Goal: Transaction & Acquisition: Subscribe to service/newsletter

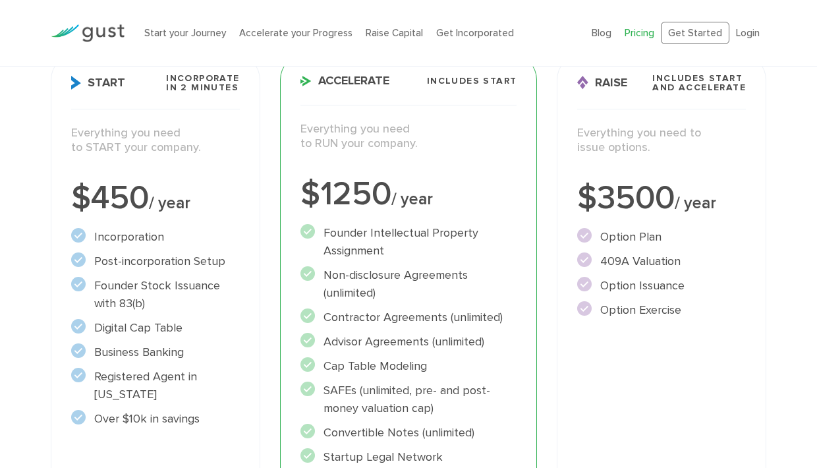
scroll to position [210, 0]
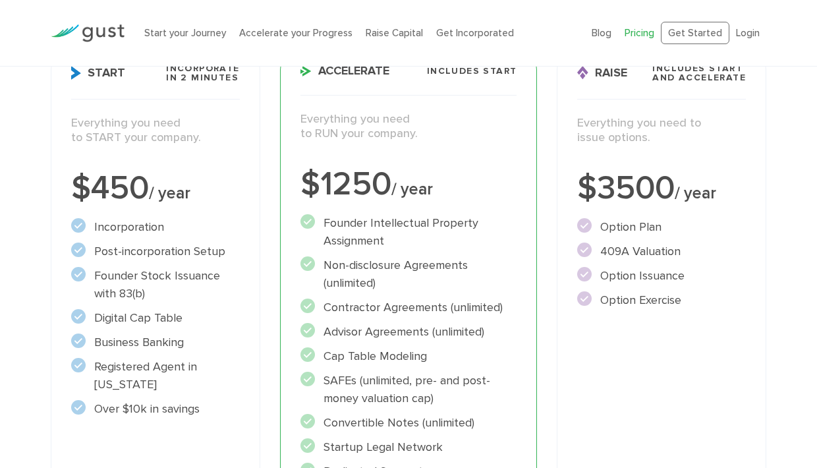
click at [141, 312] on li "Digital Cap Table" at bounding box center [155, 318] width 169 height 18
click at [152, 332] on ul "Incorporation" at bounding box center [155, 318] width 169 height 200
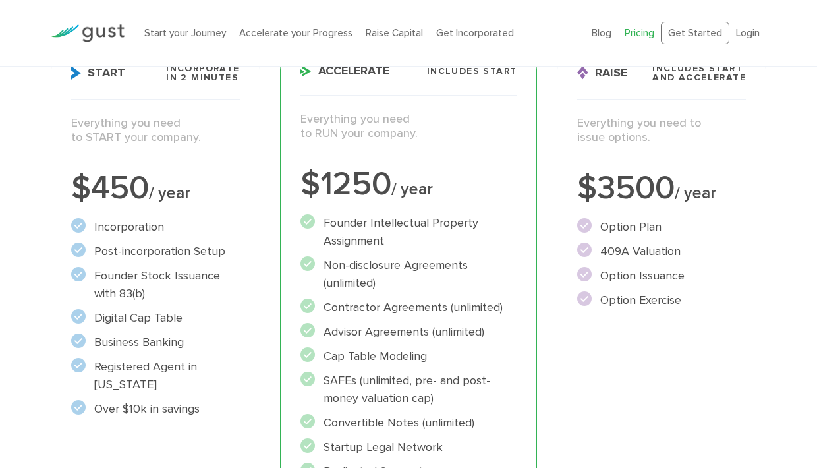
click at [152, 332] on ul "Incorporation" at bounding box center [155, 318] width 169 height 200
click at [151, 361] on li "Registered Agent in Delaware" at bounding box center [155, 376] width 169 height 36
click at [150, 361] on li "Registered Agent in Delaware" at bounding box center [155, 376] width 169 height 36
click at [163, 404] on li "Over $10k in savings" at bounding box center [155, 409] width 169 height 18
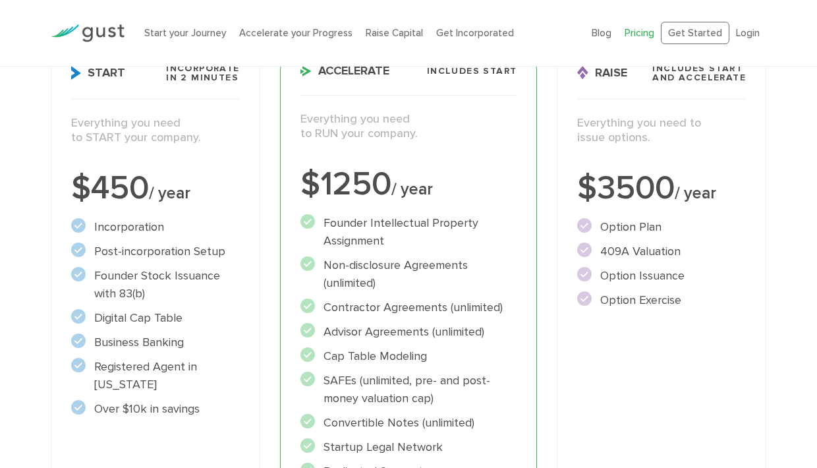
click at [163, 405] on li "Over $10k in savings" at bounding box center [155, 409] width 169 height 18
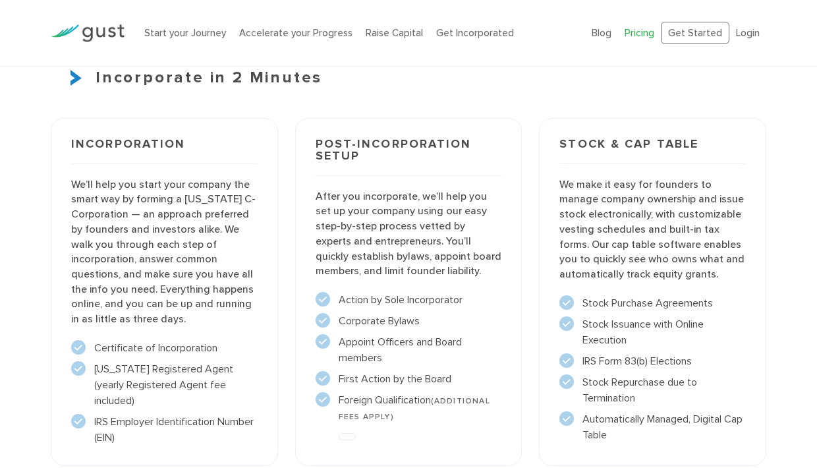
scroll to position [946, 0]
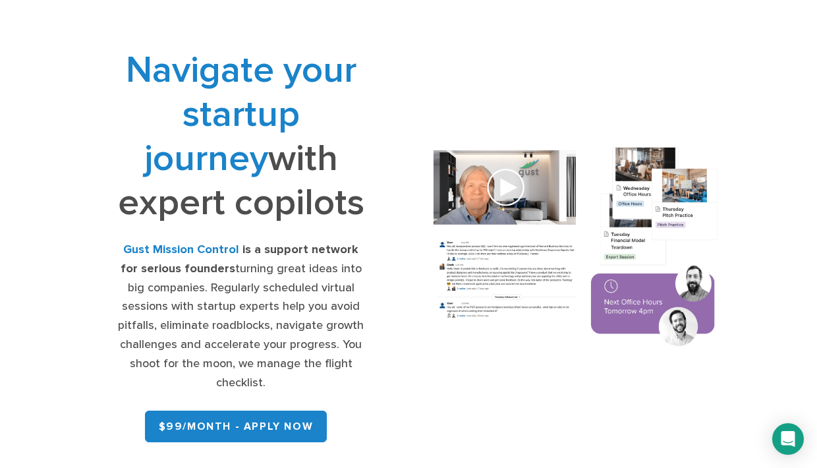
scroll to position [51, 0]
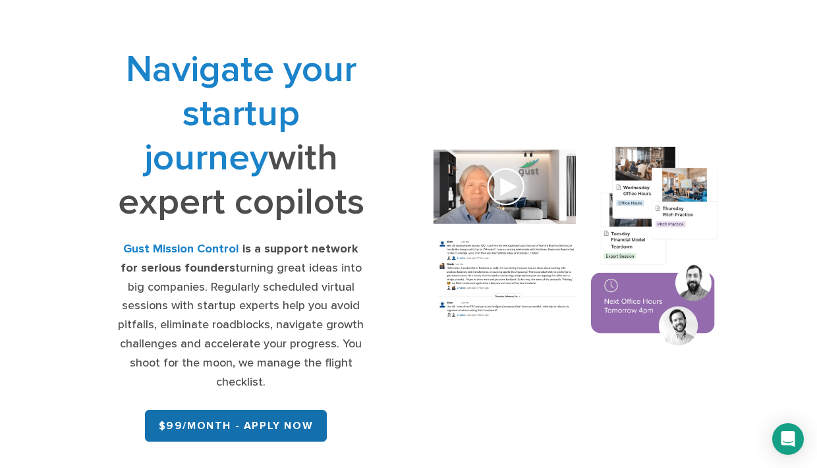
click at [283, 413] on link "$99/month - APPLY NOW" at bounding box center [236, 426] width 183 height 32
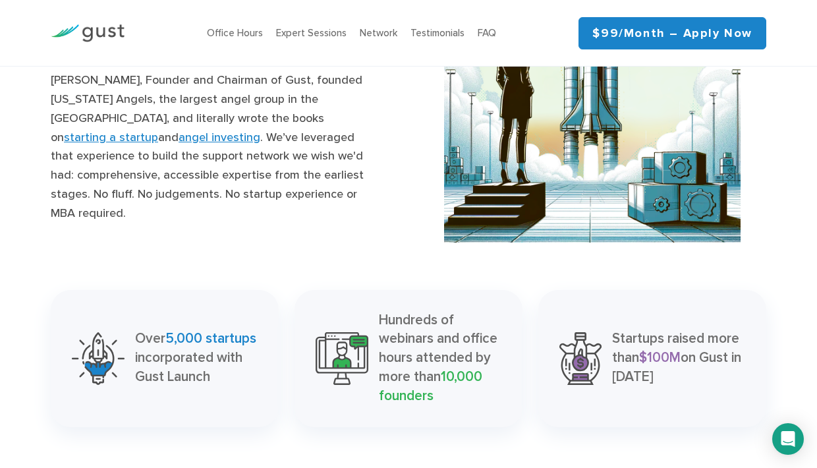
scroll to position [1446, 0]
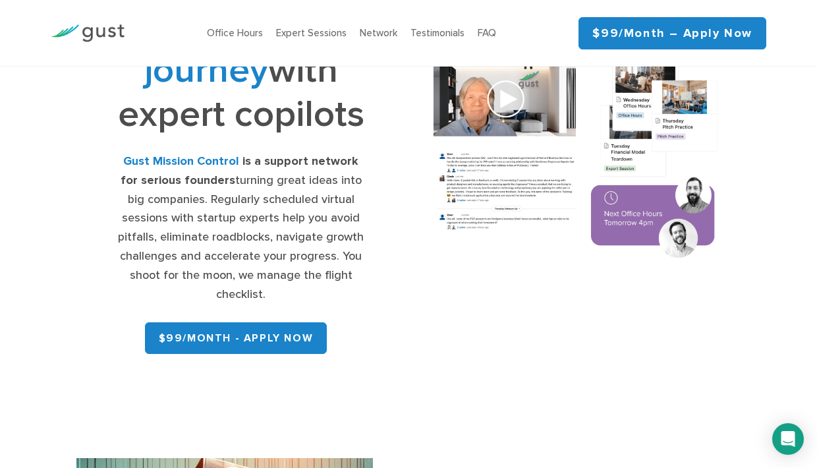
scroll to position [152, 0]
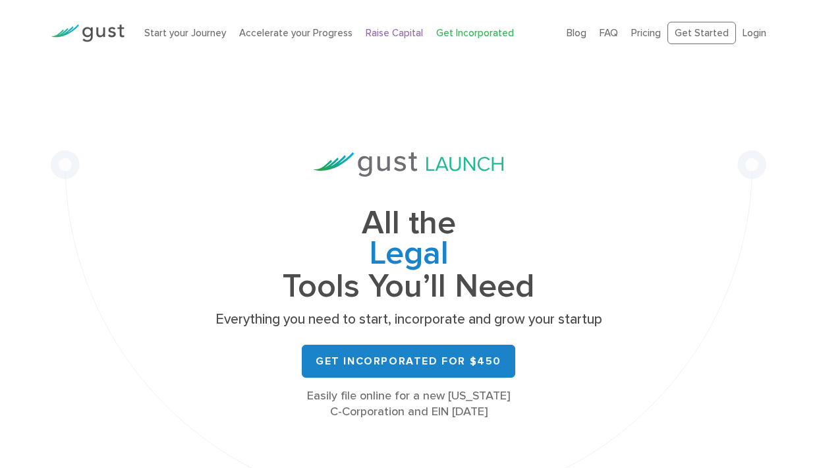
click at [380, 34] on link "Raise Capital" at bounding box center [394, 33] width 57 height 12
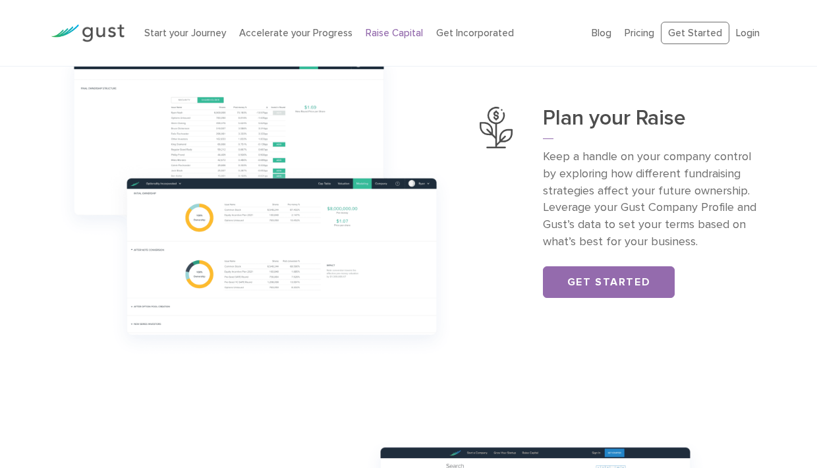
scroll to position [456, 0]
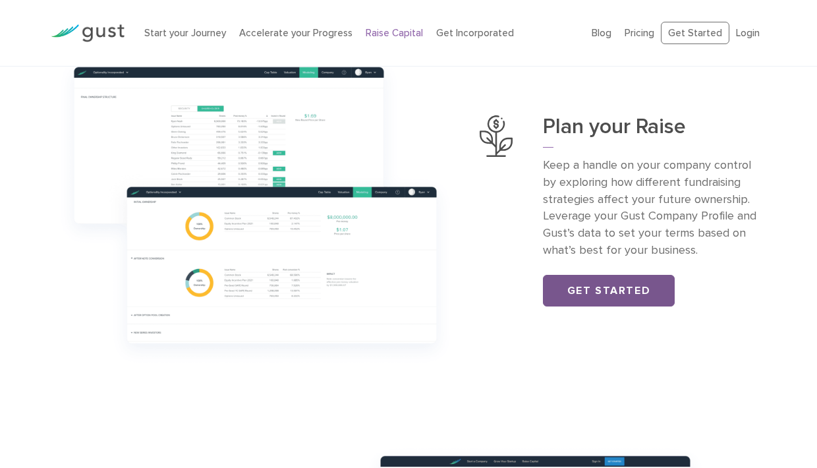
click at [590, 285] on link "Get Started" at bounding box center [609, 291] width 132 height 32
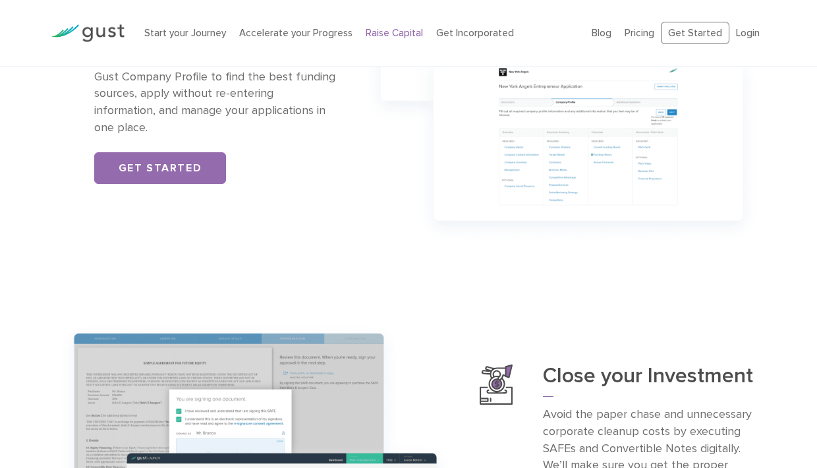
scroll to position [1040, 0]
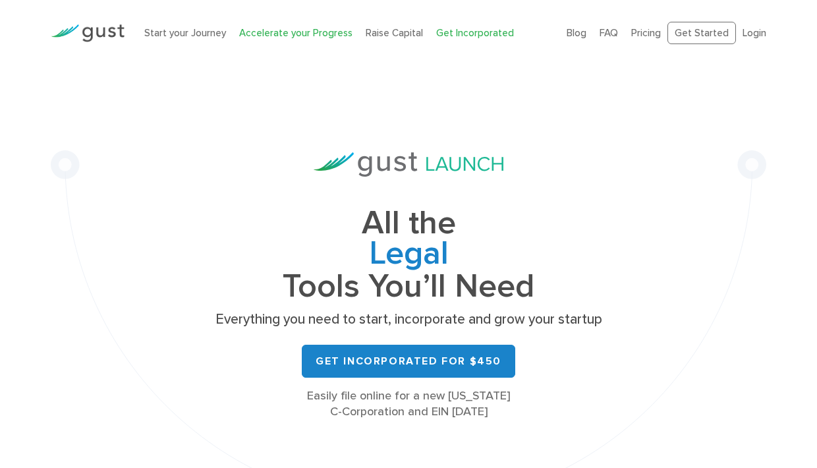
click at [308, 33] on link "Accelerate your Progress" at bounding box center [295, 33] width 113 height 12
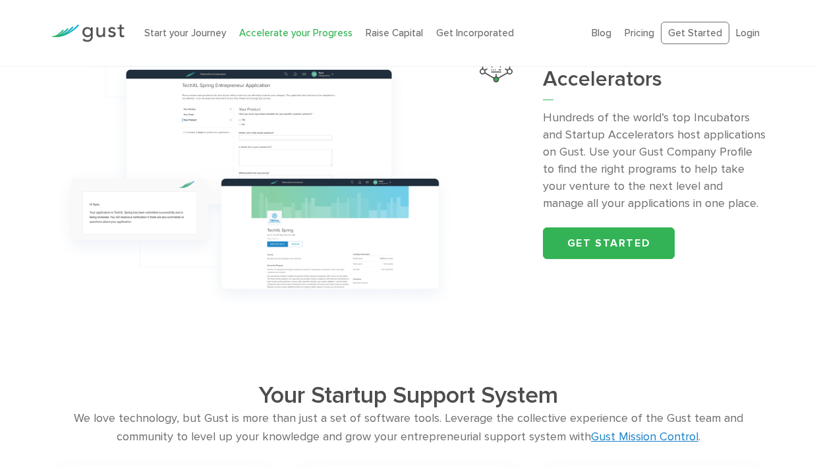
scroll to position [1214, 0]
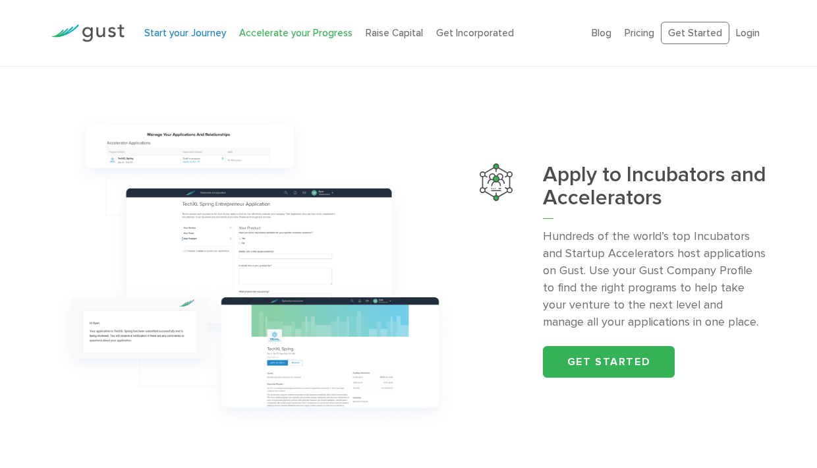
click at [204, 30] on link "Start your Journey" at bounding box center [185, 33] width 82 height 12
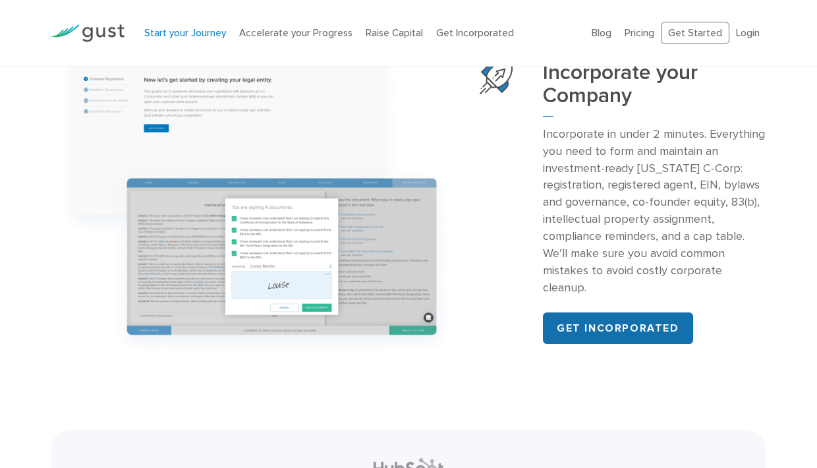
scroll to position [1286, 0]
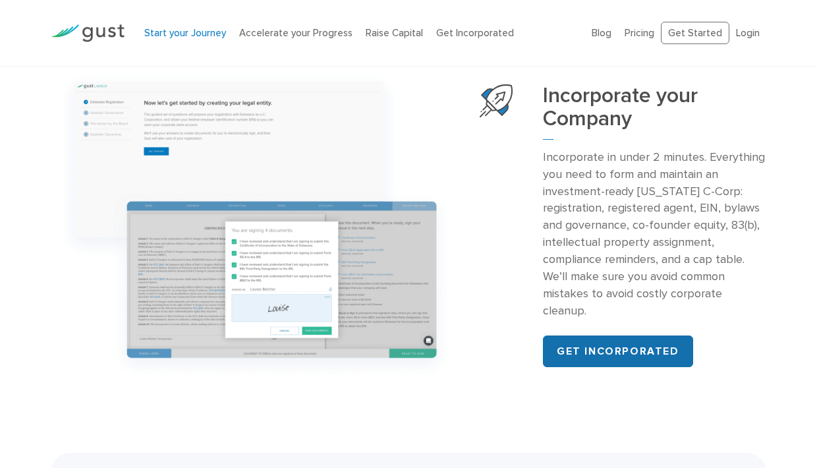
click at [611, 346] on link "Get incorporated" at bounding box center [618, 351] width 150 height 32
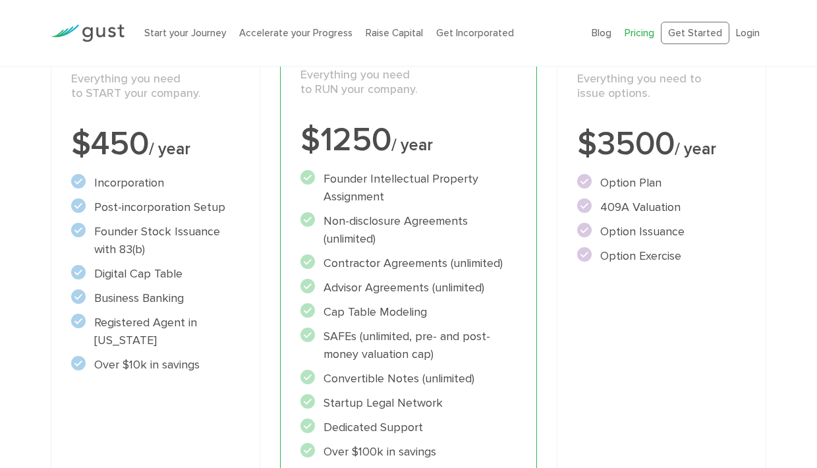
scroll to position [256, 0]
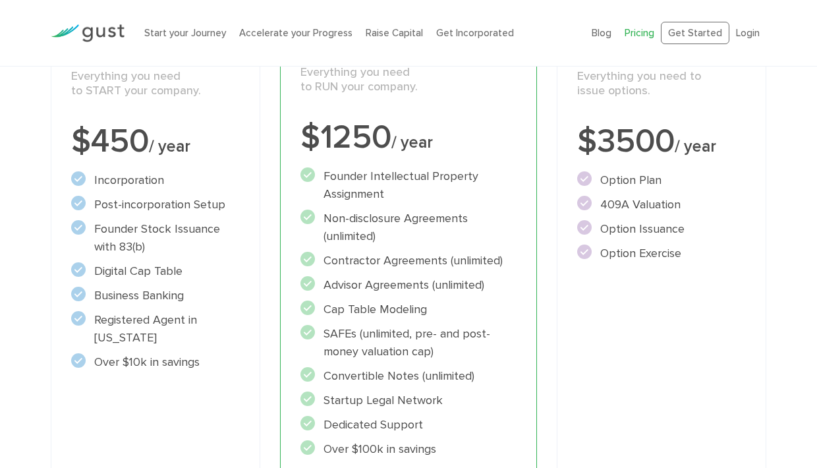
click at [176, 209] on li "Post-incorporation Setup" at bounding box center [155, 205] width 169 height 18
click at [180, 227] on li "Founder Stock Issuance with 83(b)" at bounding box center [155, 238] width 169 height 36
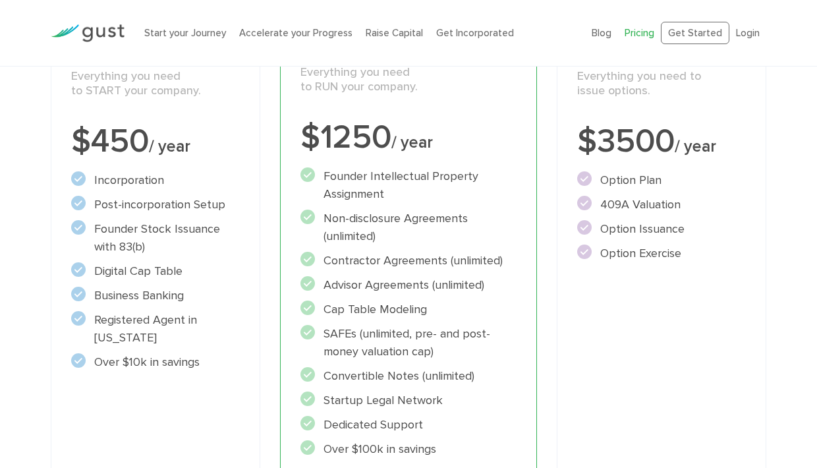
click at [180, 227] on li "Founder Stock Issuance with 83(b)" at bounding box center [155, 238] width 169 height 36
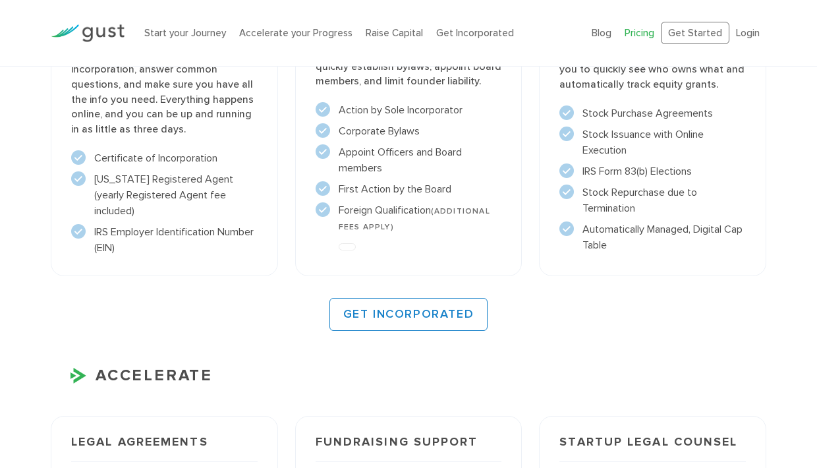
scroll to position [1148, 0]
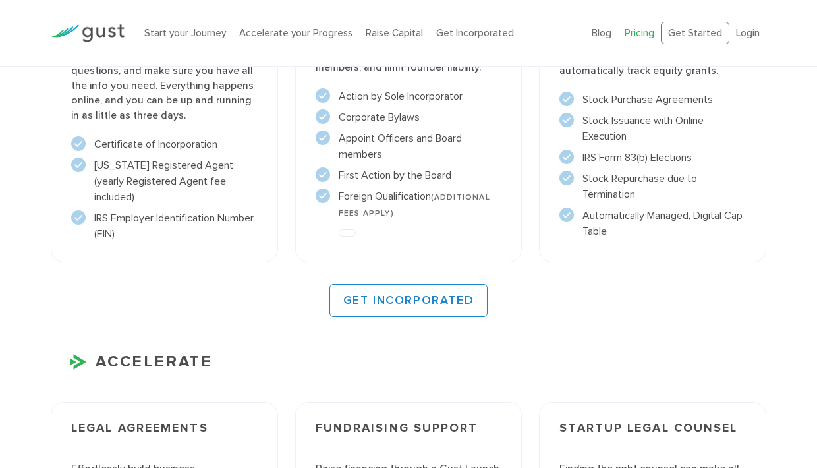
drag, startPoint x: 637, startPoint y: 228, endPoint x: 571, endPoint y: 215, distance: 67.8
click at [571, 215] on li "Automatically Managed, Digital Cap Table" at bounding box center [652, 224] width 186 height 32
click at [603, 219] on li "Automatically Managed, Digital Cap Table" at bounding box center [652, 224] width 186 height 32
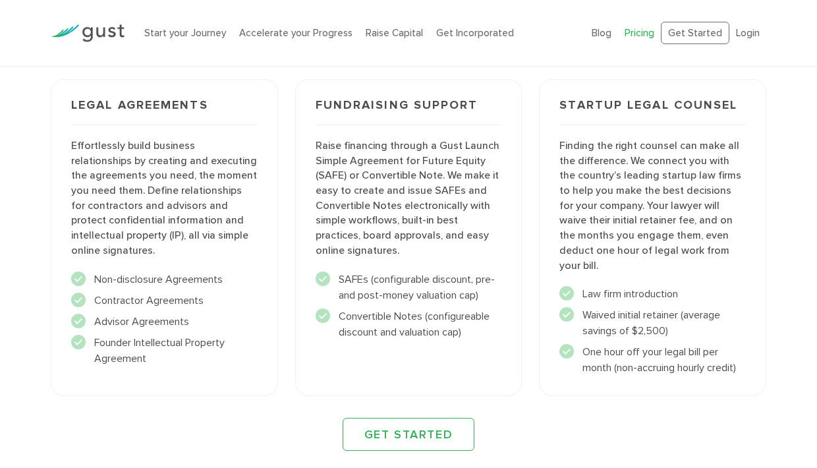
scroll to position [1473, 0]
click at [169, 304] on ul "Non-disclosure Agreements" at bounding box center [164, 317] width 186 height 95
click at [183, 293] on li "Contractor Agreements" at bounding box center [164, 299] width 186 height 16
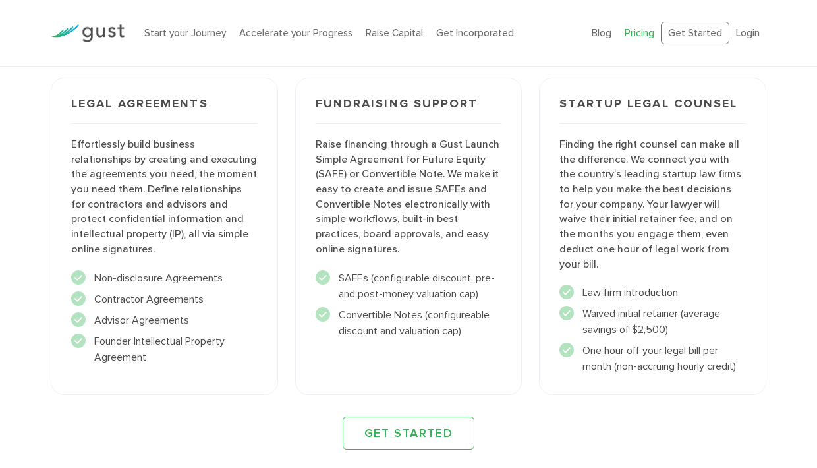
click at [183, 293] on li "Contractor Agreements" at bounding box center [164, 299] width 186 height 16
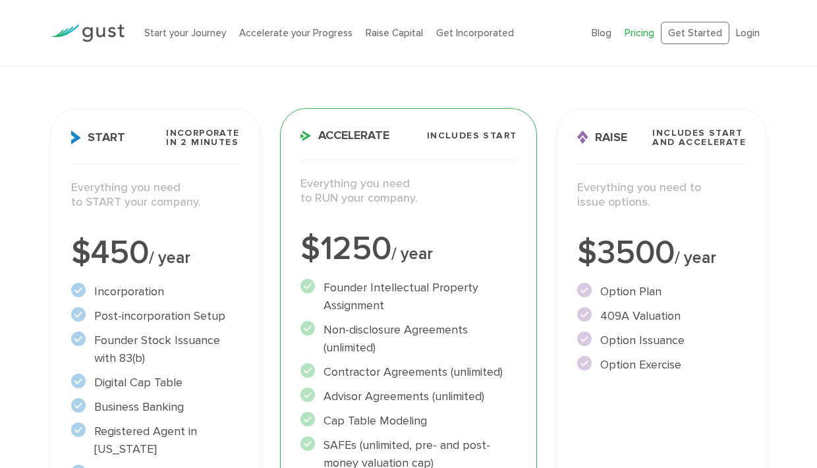
scroll to position [131, 0]
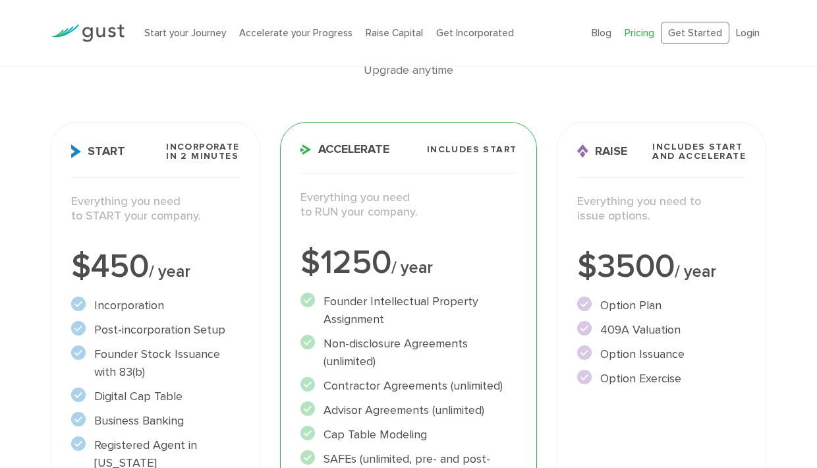
click at [372, 206] on p "Everything you need to RUN your company." at bounding box center [408, 205] width 217 height 30
click at [389, 202] on p "Everything you need to RUN your company." at bounding box center [408, 205] width 217 height 30
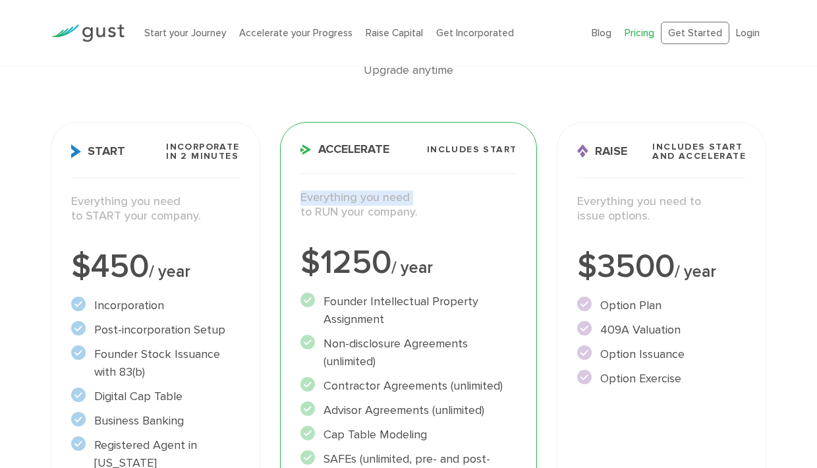
click at [389, 202] on p "Everything you need to RUN your company." at bounding box center [408, 205] width 217 height 30
click at [390, 207] on p "Everything you need to RUN your company." at bounding box center [408, 205] width 217 height 30
click at [390, 208] on p "Everything you need to RUN your company." at bounding box center [408, 205] width 217 height 30
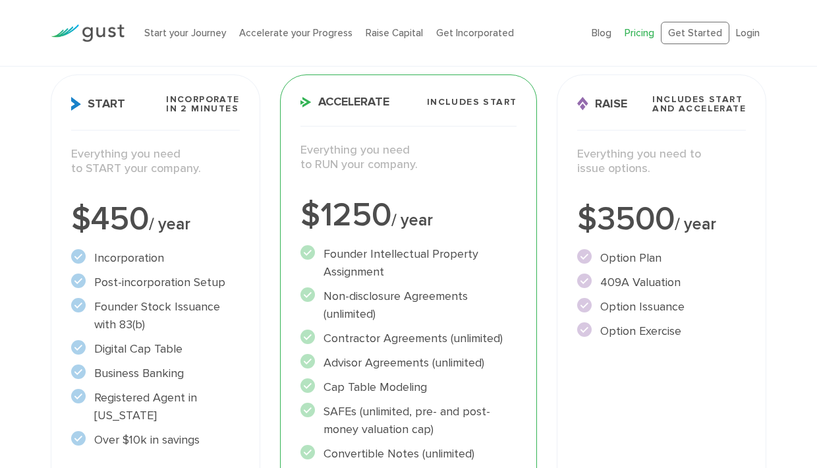
click at [422, 190] on div "Accelerate Includes START Everything you need to RUN your company. $1250 / year…" at bounding box center [409, 361] width 258 height 575
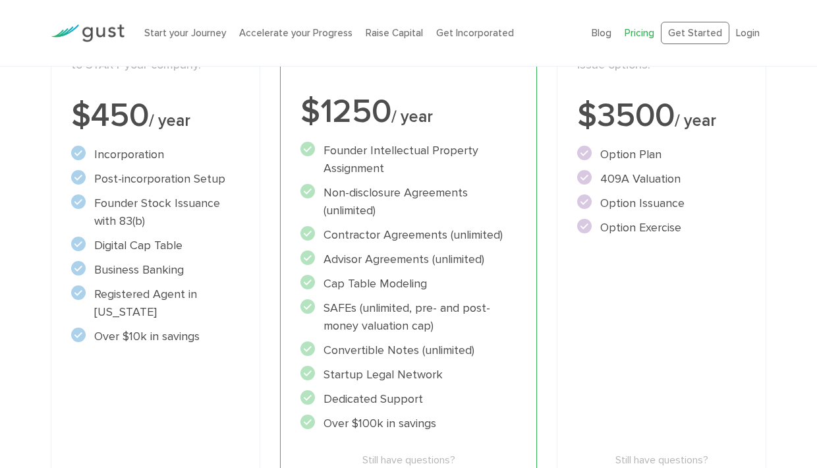
scroll to position [283, 0]
click at [461, 350] on li "Convertible Notes (unlimited)" at bounding box center [408, 350] width 217 height 18
click at [470, 351] on li "Convertible Notes (unlimited)" at bounding box center [408, 350] width 217 height 18
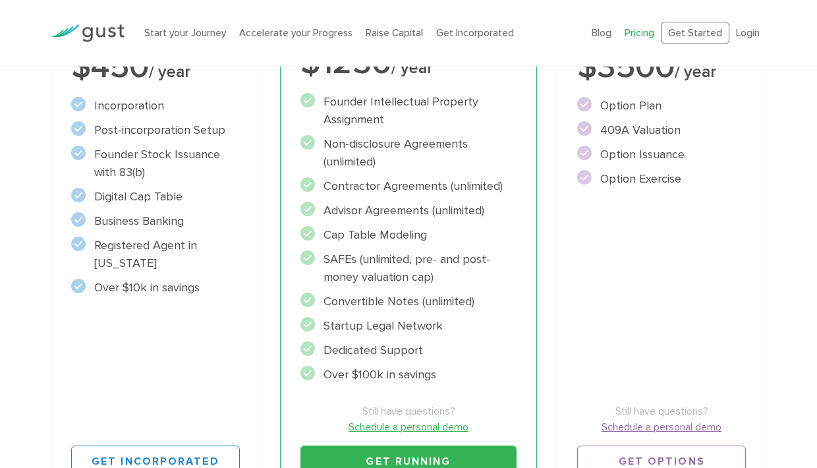
scroll to position [334, 0]
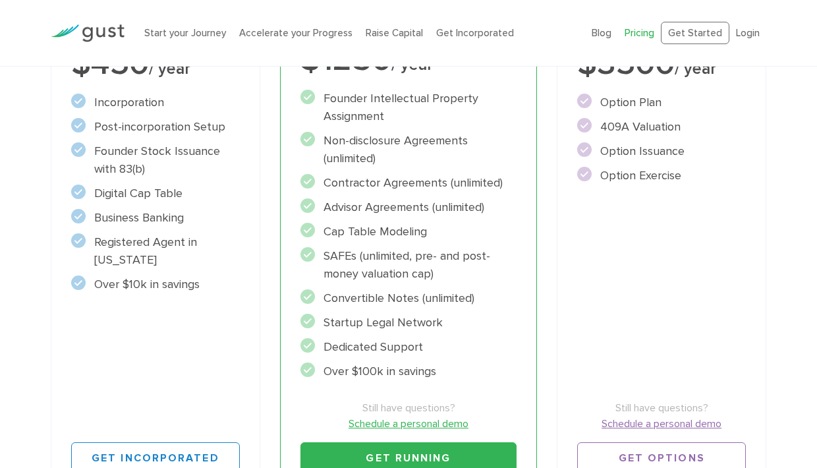
click at [452, 302] on li "Convertible Notes (unlimited)" at bounding box center [408, 298] width 217 height 18
click at [474, 316] on li "Startup Legal Network" at bounding box center [408, 323] width 217 height 18
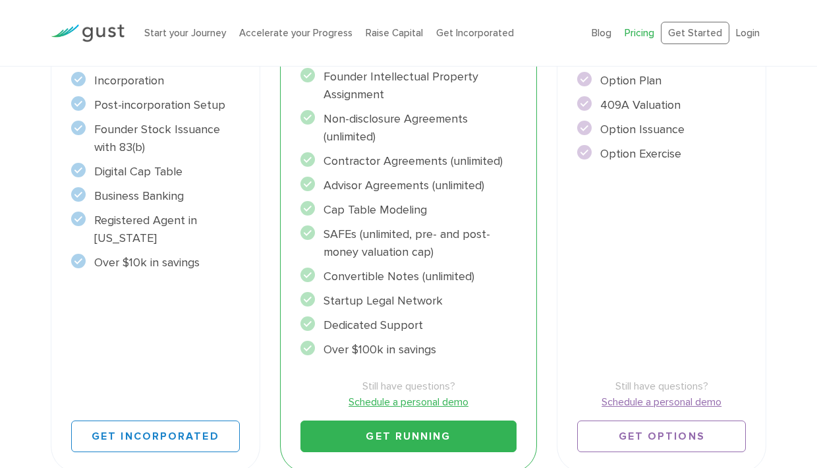
scroll to position [362, 0]
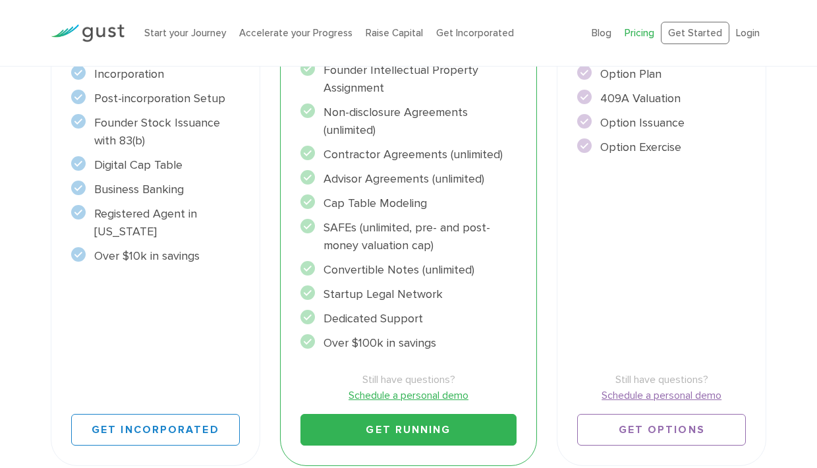
click at [396, 285] on ul "Founder Intellectual Property Assignment" at bounding box center [408, 206] width 217 height 291
click at [396, 285] on li "Startup Legal Network" at bounding box center [408, 294] width 217 height 18
click at [395, 311] on li "Dedicated Support" at bounding box center [408, 319] width 217 height 18
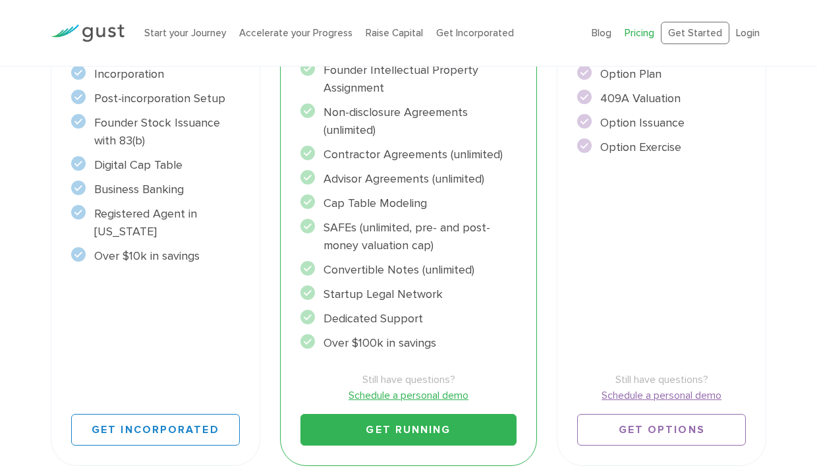
click at [395, 311] on li "Dedicated Support" at bounding box center [408, 319] width 217 height 18
click at [397, 331] on ul "Founder Intellectual Property Assignment" at bounding box center [408, 206] width 217 height 291
click at [397, 338] on li "Over $100k in savings" at bounding box center [408, 343] width 217 height 18
click at [397, 337] on li "Over $100k in savings" at bounding box center [408, 343] width 217 height 18
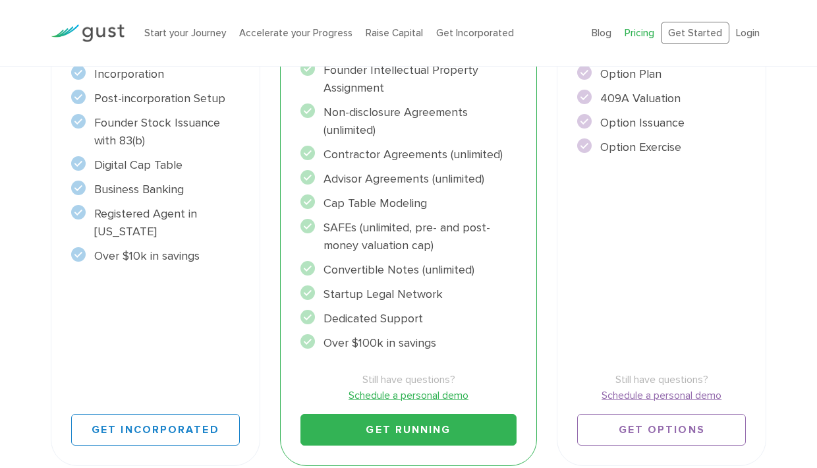
click at [397, 337] on li "Over $100k in savings" at bounding box center [408, 343] width 217 height 18
click at [421, 316] on li "Dedicated Support" at bounding box center [408, 319] width 217 height 18
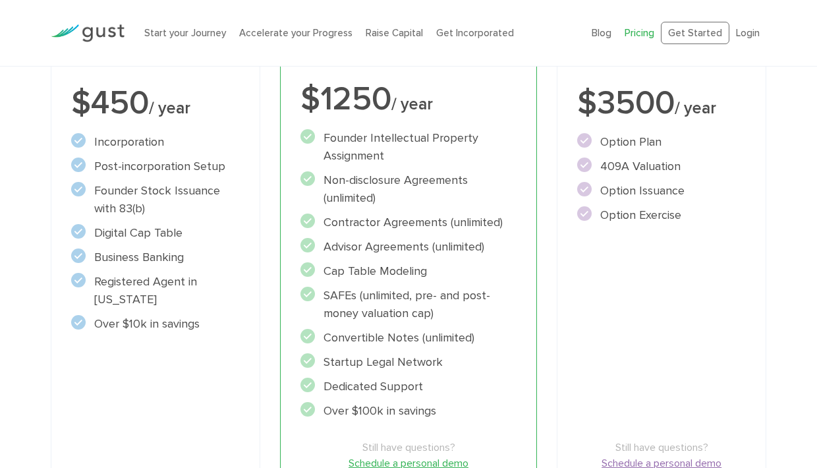
scroll to position [292, 0]
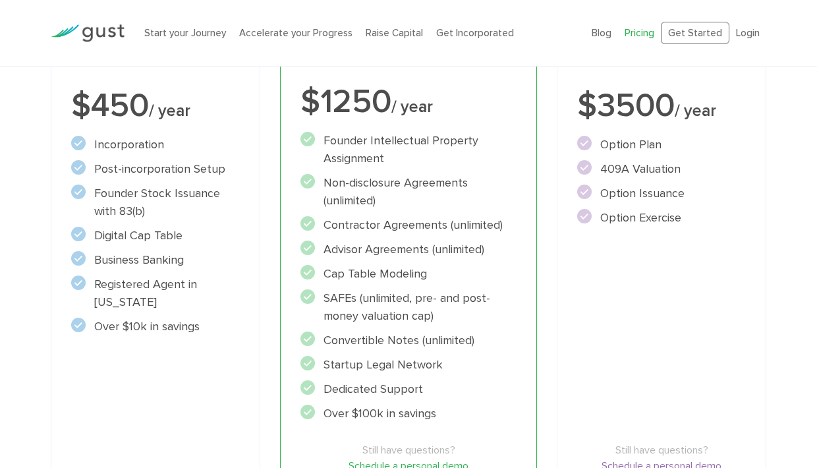
click at [642, 198] on li "Option Issuance" at bounding box center [661, 193] width 169 height 18
click at [657, 219] on li "Option Exercise" at bounding box center [661, 218] width 169 height 18
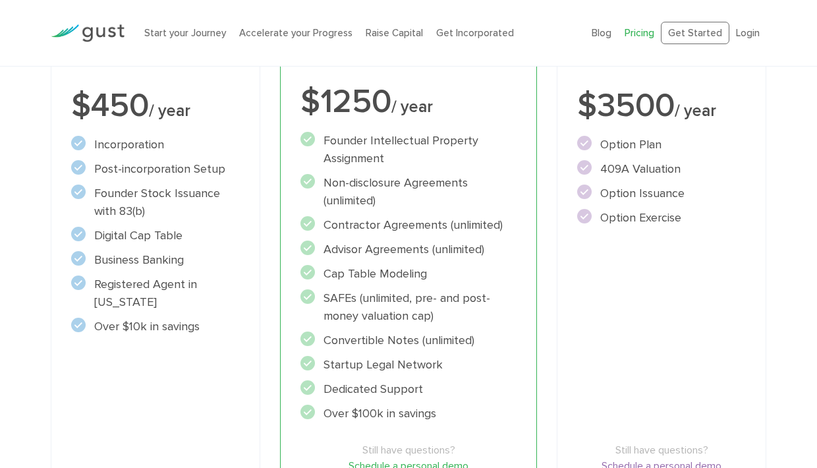
click at [657, 219] on li "Option Exercise" at bounding box center [661, 218] width 169 height 18
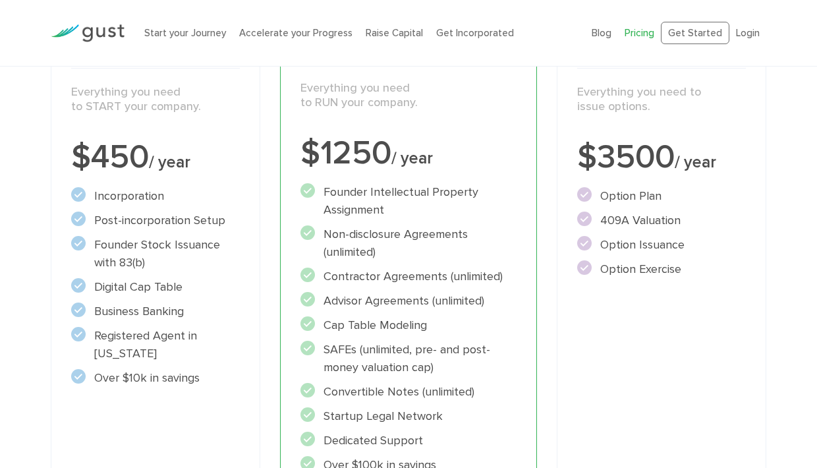
scroll to position [242, 0]
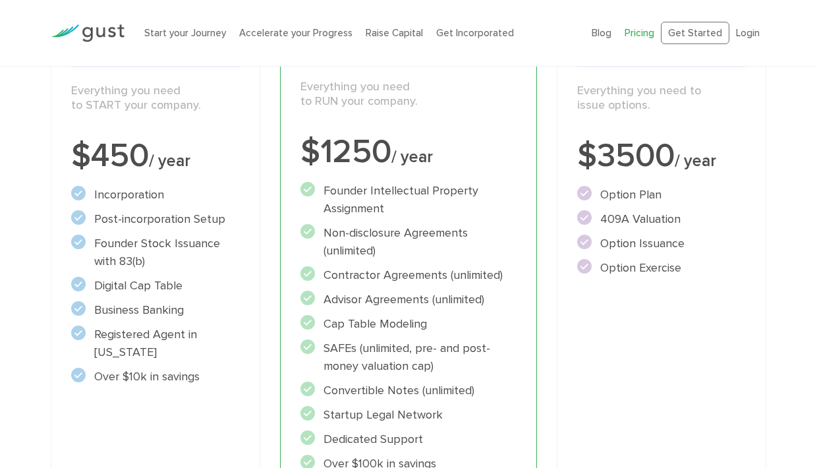
click at [655, 250] on li "Option Issuance" at bounding box center [661, 244] width 169 height 18
click at [682, 264] on li "Option Exercise" at bounding box center [661, 268] width 169 height 18
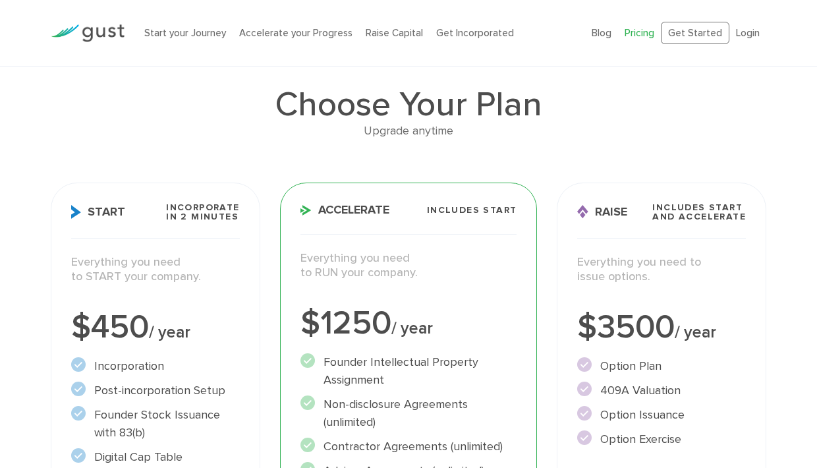
scroll to position [68, 0]
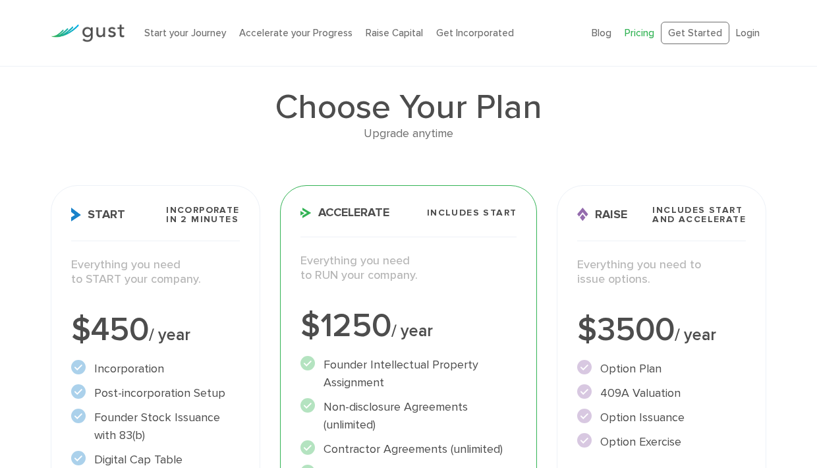
click at [452, 214] on span "Includes START" at bounding box center [472, 212] width 90 height 9
click at [470, 239] on div "Accelerate Includes START Everything you need to RUN your company. $1250 / year…" at bounding box center [409, 472] width 258 height 575
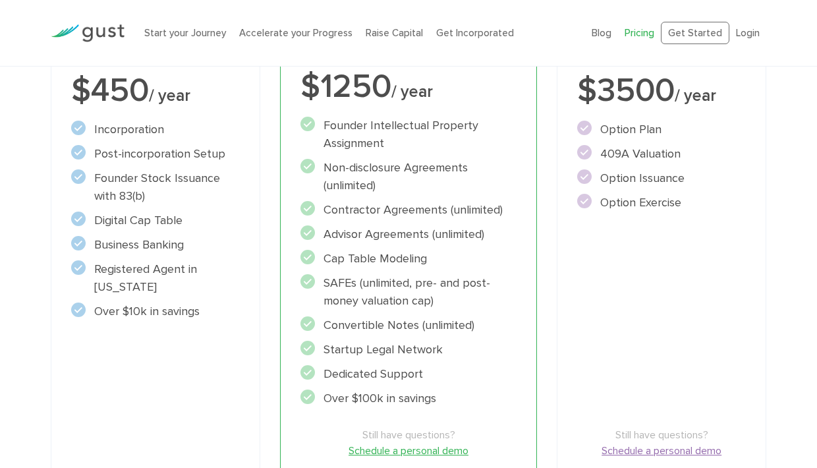
scroll to position [304, 0]
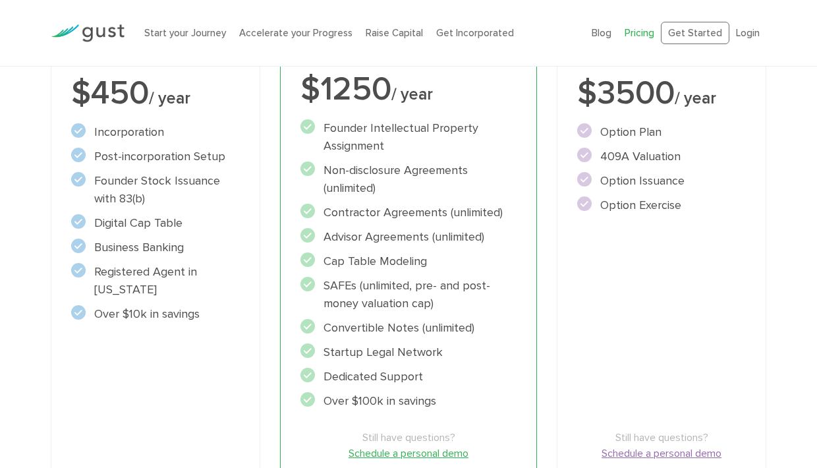
click at [410, 233] on li "Advisor Agreements (unlimited)" at bounding box center [408, 237] width 217 height 18
click at [422, 239] on li "Advisor Agreements (unlimited)" at bounding box center [408, 237] width 217 height 18
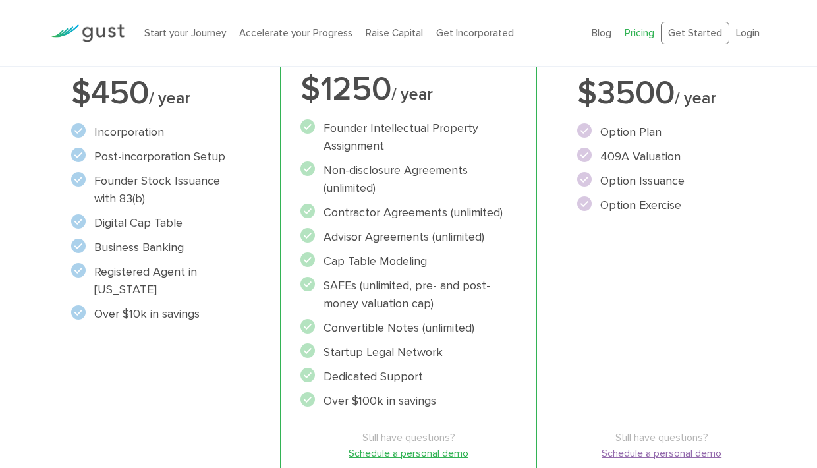
click at [426, 219] on li "Contractor Agreements (unlimited)" at bounding box center [408, 213] width 217 height 18
click at [412, 249] on ul "Founder Intellectual Property Assignment" at bounding box center [408, 264] width 217 height 291
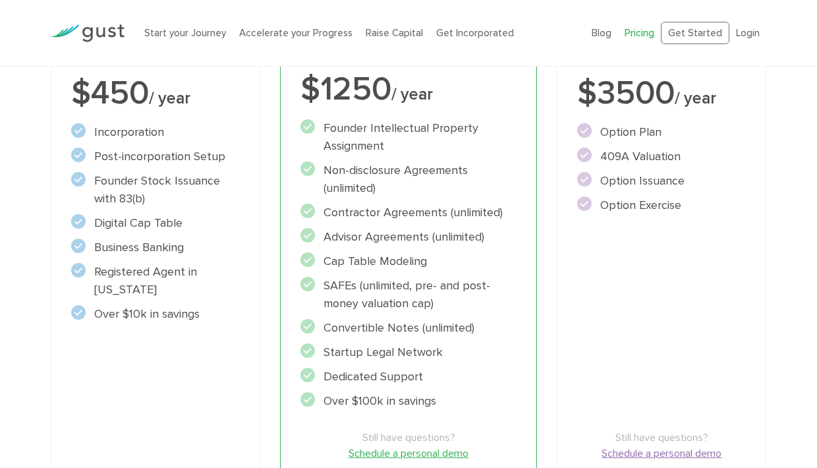
click at [414, 258] on li "Cap Table Modeling" at bounding box center [408, 261] width 217 height 18
click at [412, 285] on li "SAFEs (unlimited, pre- and post-money valuation cap)" at bounding box center [408, 295] width 217 height 36
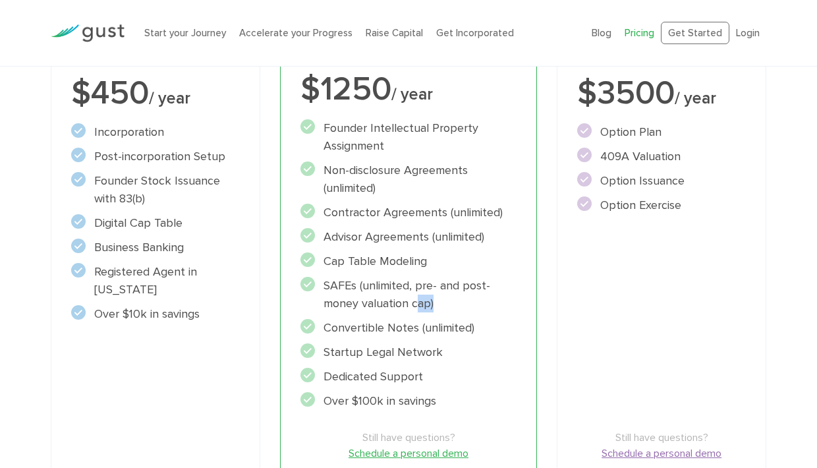
click at [412, 285] on li "SAFEs (unlimited, pre- and post-money valuation cap)" at bounding box center [408, 295] width 217 height 36
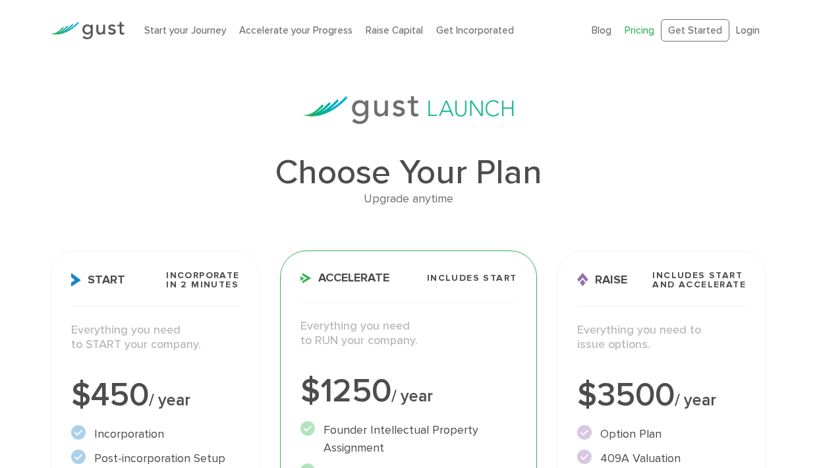
scroll to position [0, 0]
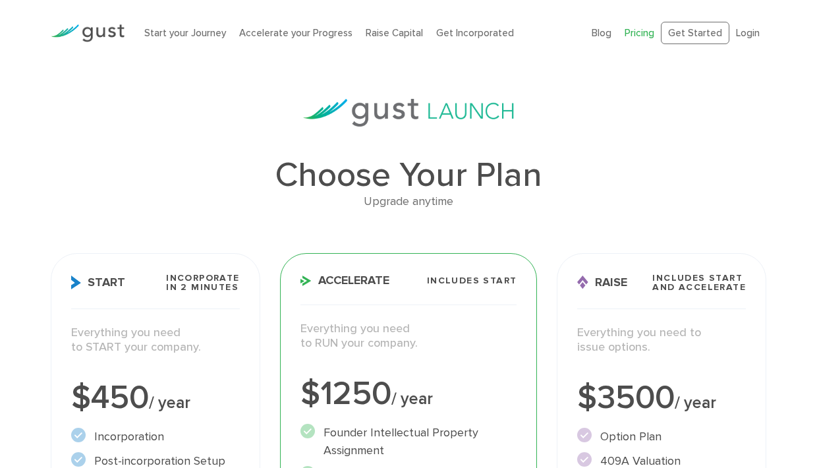
click at [495, 117] on img at bounding box center [408, 113] width 211 height 28
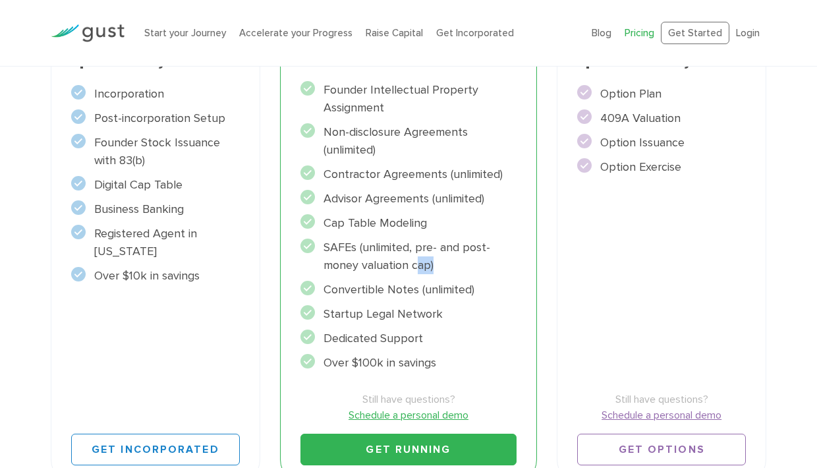
scroll to position [345, 0]
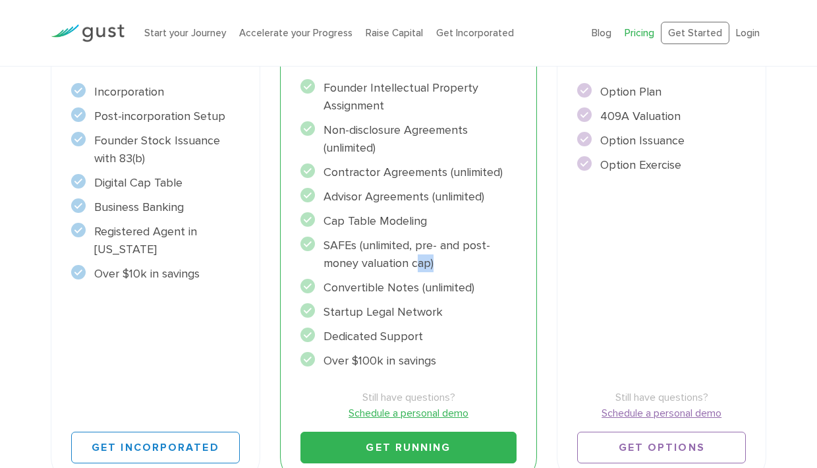
click at [522, 256] on div "Accelerate Includes START Everything you need to RUN your company. $1250 / year…" at bounding box center [409, 195] width 258 height 575
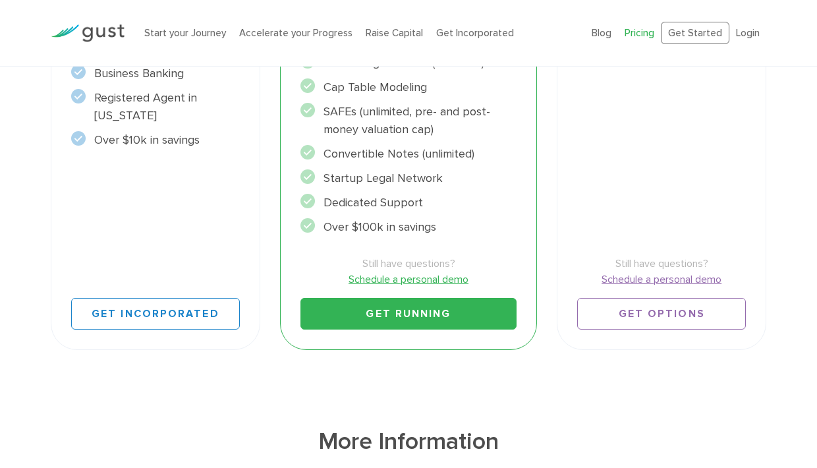
scroll to position [550, 0]
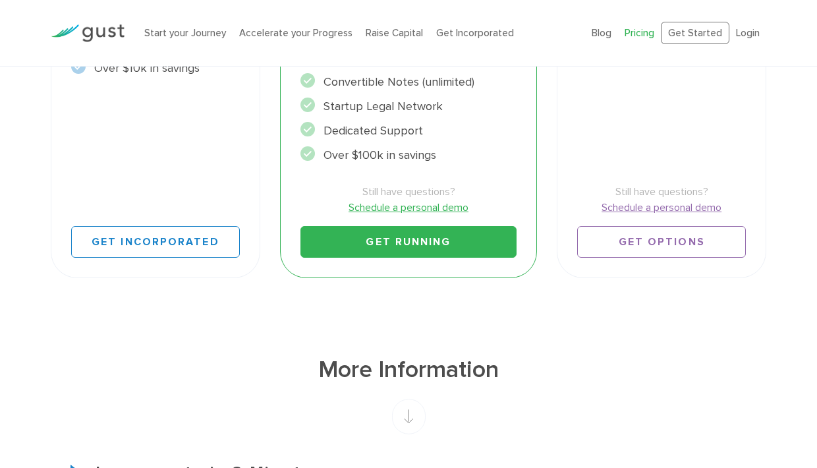
click at [453, 208] on link "Schedule a personal demo" at bounding box center [408, 208] width 217 height 16
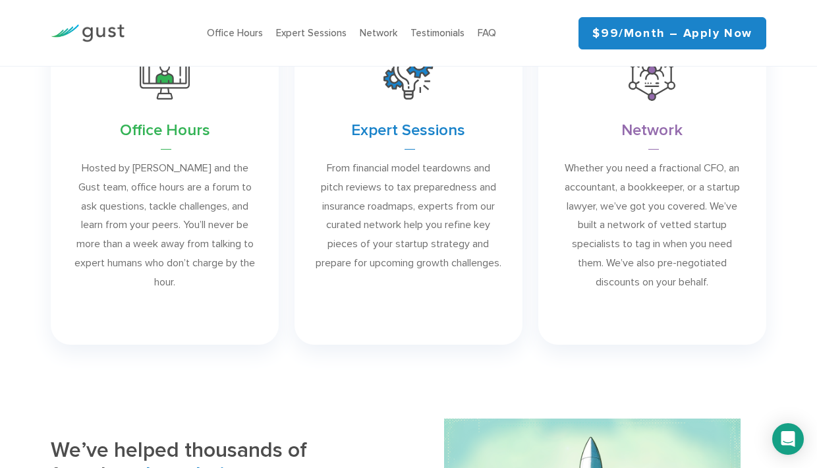
scroll to position [959, 0]
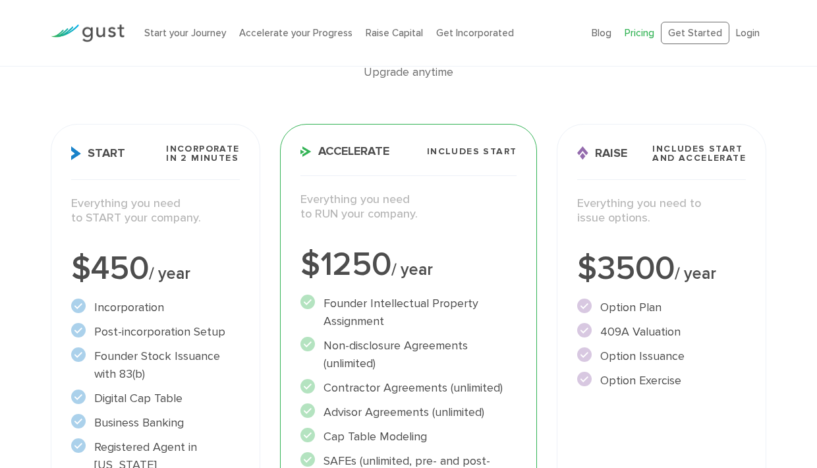
scroll to position [127, 0]
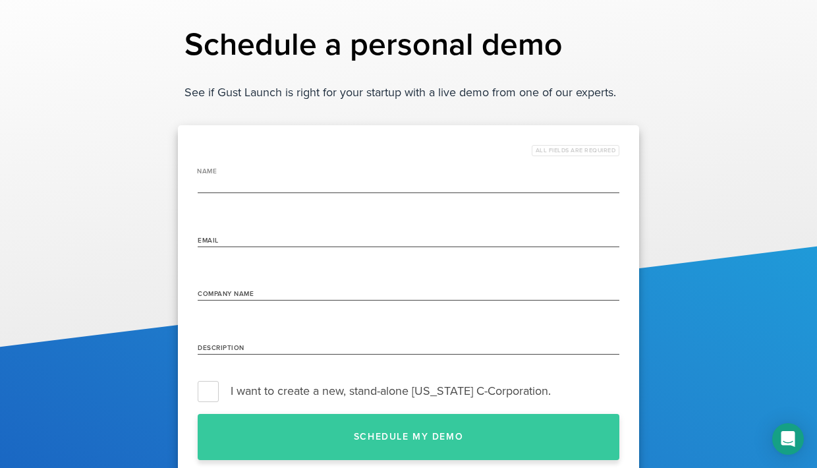
click at [393, 186] on input "name" at bounding box center [409, 183] width 422 height 21
type input "[PERSON_NAME]"
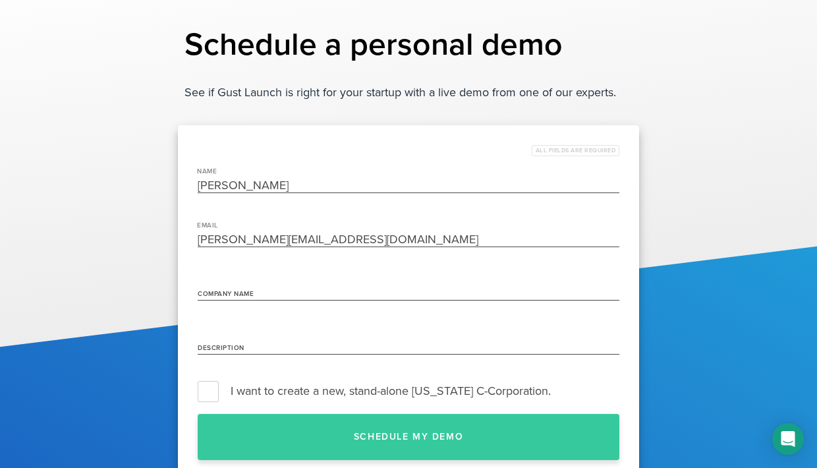
type input "[PERSON_NAME][EMAIL_ADDRESS][DOMAIN_NAME]"
type input "TransparencEd"
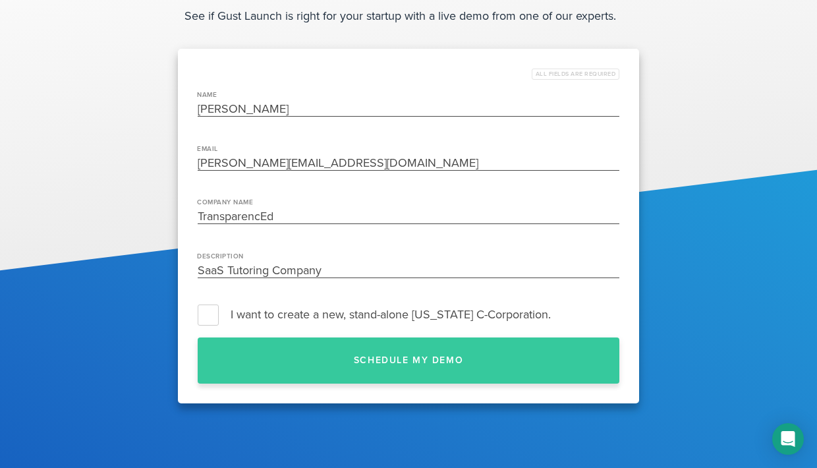
scroll to position [93, 0]
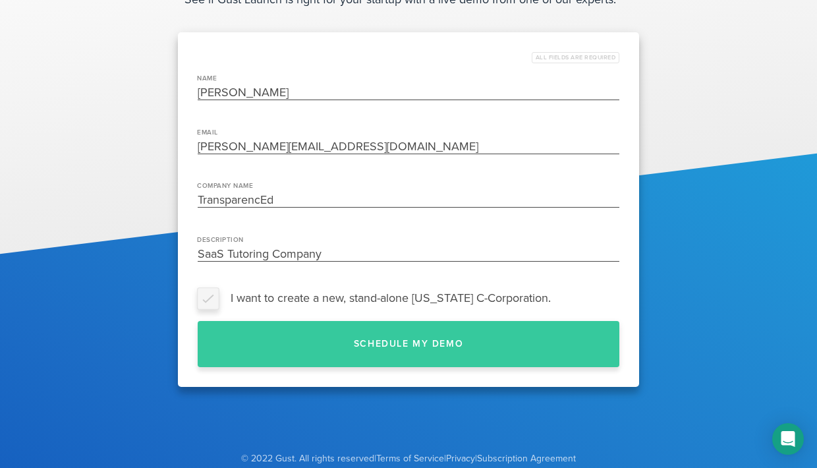
type input "SaaS Tutoring Company"
click at [211, 301] on label "I want to create a new, stand-alone [US_STATE] C-Corporation." at bounding box center [409, 298] width 422 height 20
click at [619, 298] on input "I want to create a new, stand-alone [US_STATE] C-Corporation." at bounding box center [619, 298] width 0 height 0
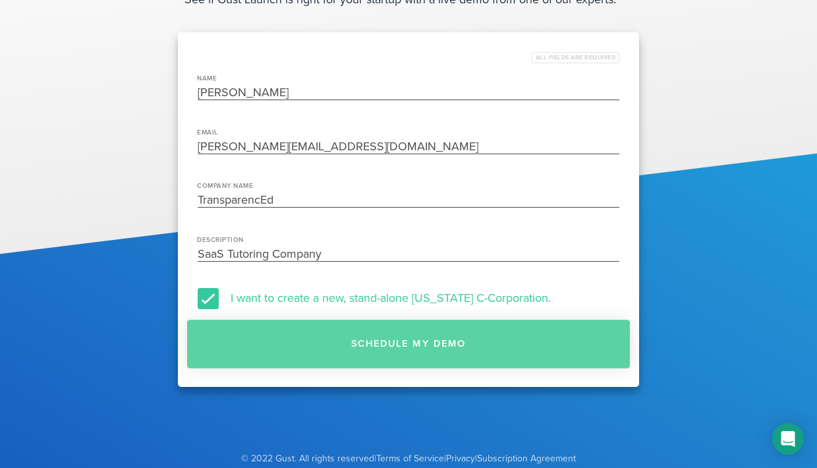
click at [420, 342] on button "Schedule my demo" at bounding box center [408, 344] width 443 height 49
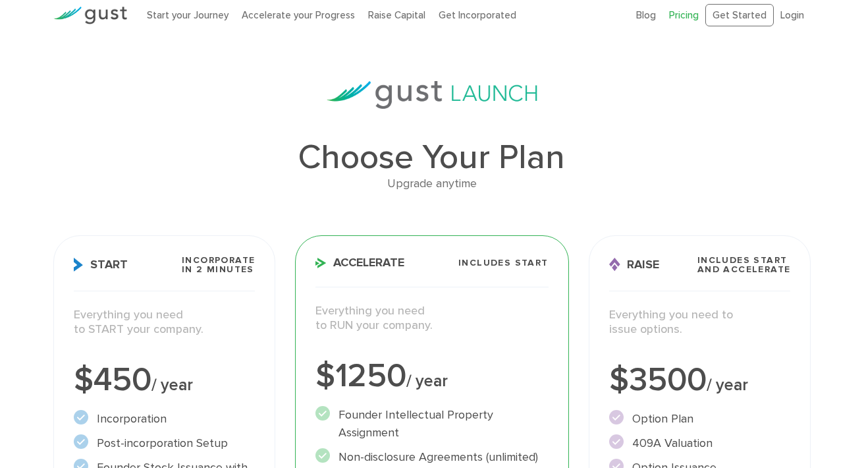
scroll to position [22, 0]
